Goal: Check status: Check status

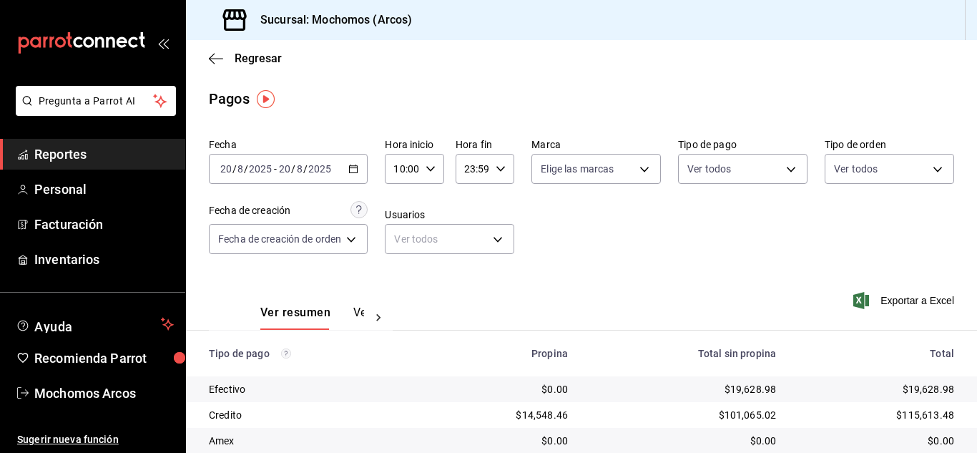
click at [357, 173] on \(Stroke\) "button" at bounding box center [353, 169] width 9 height 8
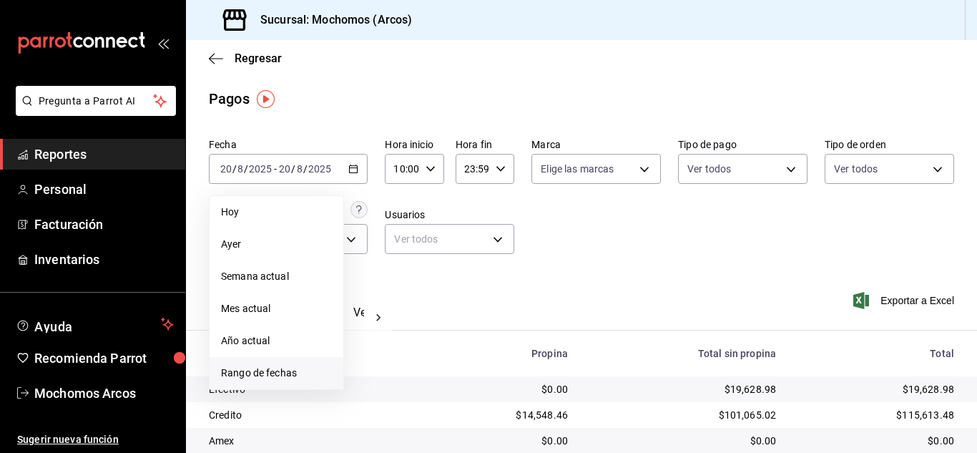
click at [252, 381] on li "Rango de fechas" at bounding box center [277, 373] width 134 height 32
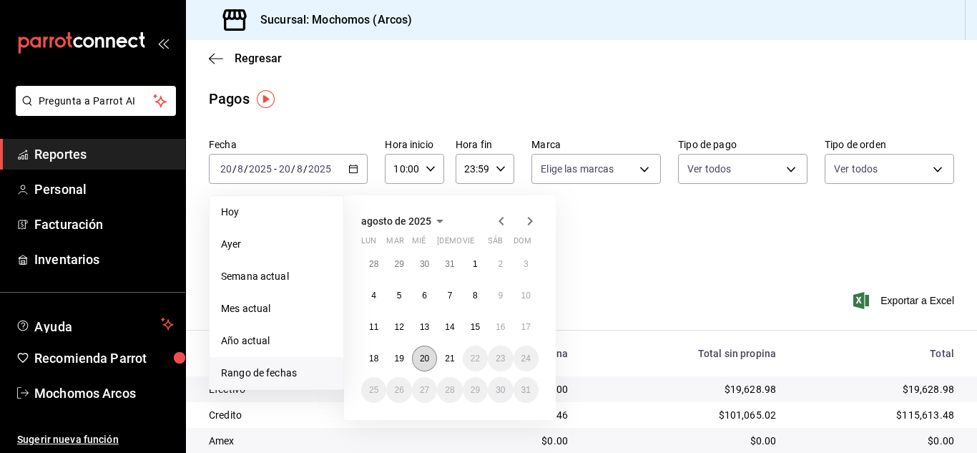
click at [426, 360] on abbr "20" at bounding box center [424, 358] width 9 height 10
click at [446, 358] on abbr "21" at bounding box center [449, 358] width 9 height 10
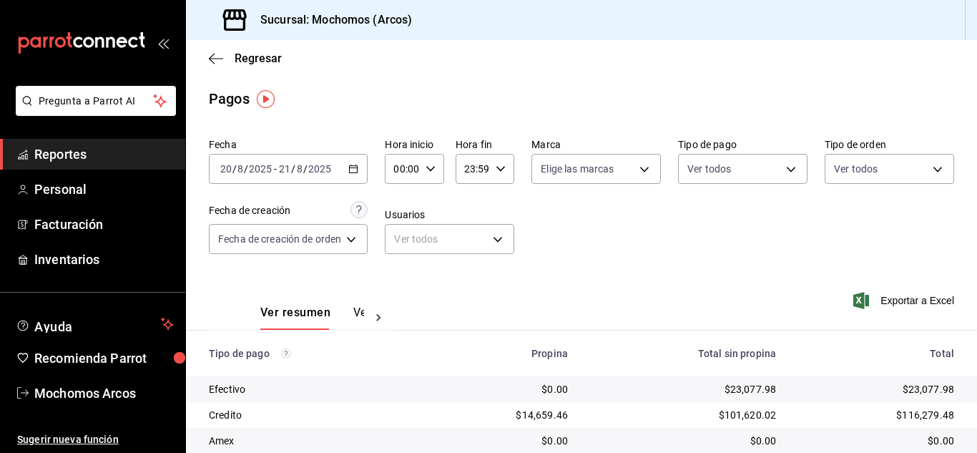
click at [436, 173] on div "00:00 Hora inicio" at bounding box center [414, 169] width 59 height 30
click at [408, 218] on button "11" at bounding box center [401, 225] width 23 height 29
type input "11:00"
click at [712, 313] on div at bounding box center [488, 226] width 977 height 453
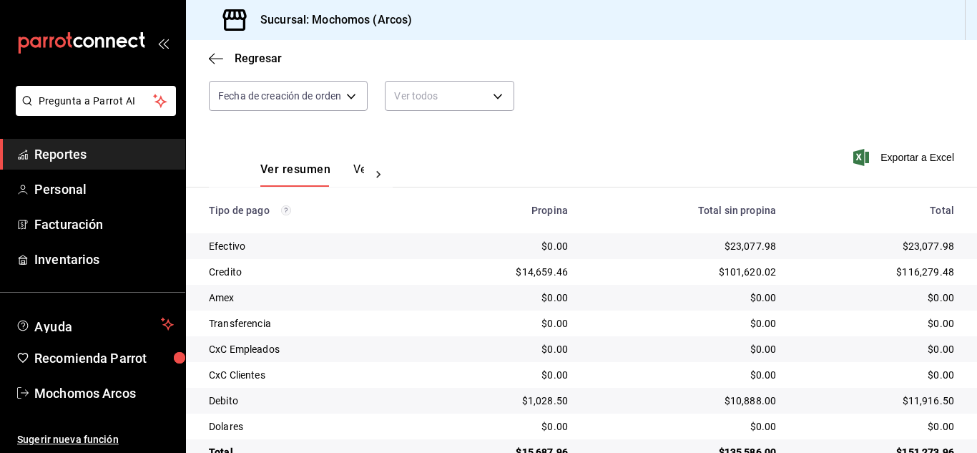
scroll to position [179, 0]
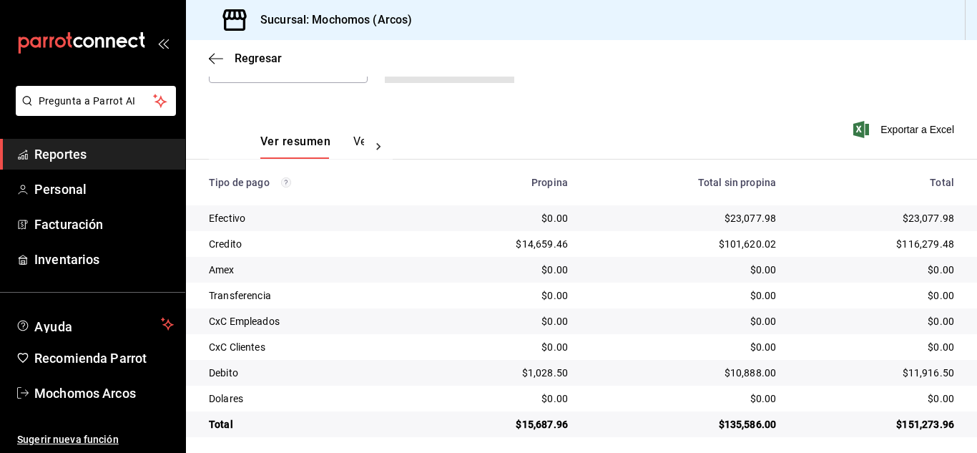
scroll to position [179, 0]
